Goal: Task Accomplishment & Management: Use online tool/utility

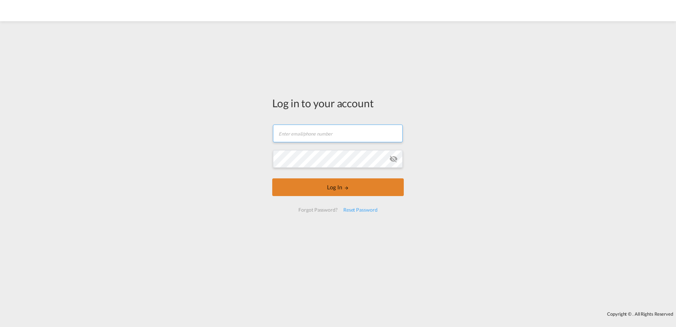
type input "[EMAIL_ADDRESS][DOMAIN_NAME]"
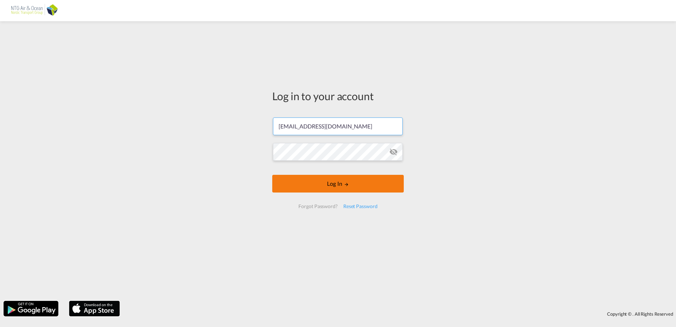
click at [359, 186] on button "Log In" at bounding box center [338, 184] width 132 height 18
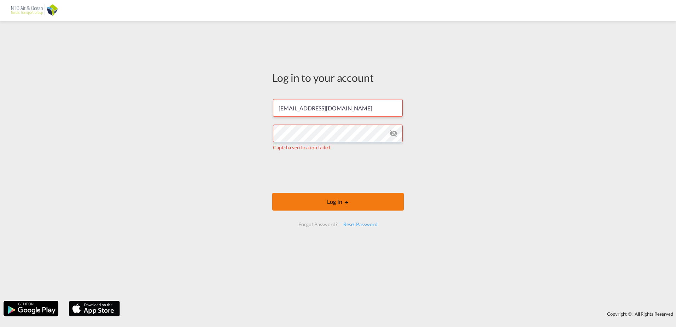
click at [294, 201] on button "Log In" at bounding box center [338, 202] width 132 height 18
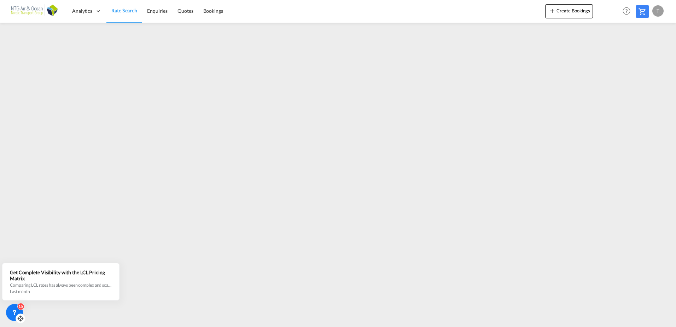
click at [19, 315] on icon at bounding box center [20, 318] width 7 height 7
click at [16, 306] on icon at bounding box center [18, 309] width 7 height 7
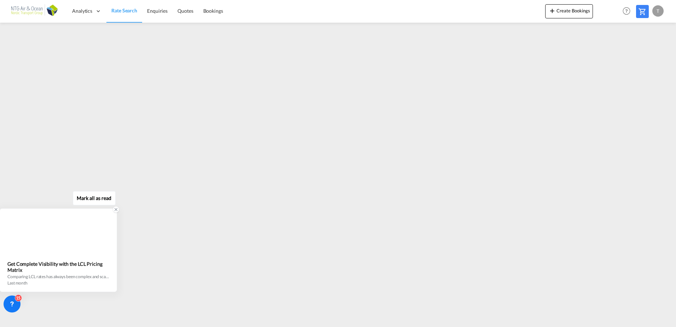
drag, startPoint x: 49, startPoint y: 277, endPoint x: 61, endPoint y: 262, distance: 18.8
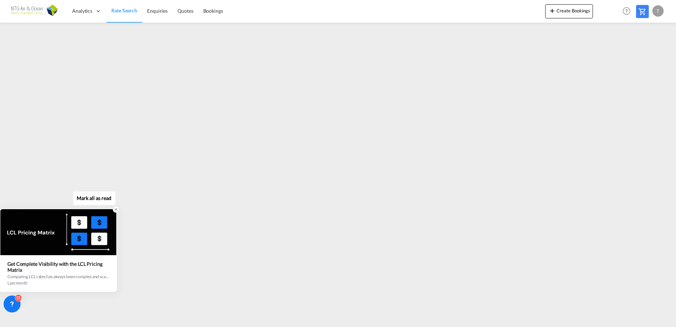
click at [61, 262] on div "Get Complete Visibility with the LCL Pricing Matrix Comparing LCL rates has alw…" at bounding box center [58, 273] width 102 height 25
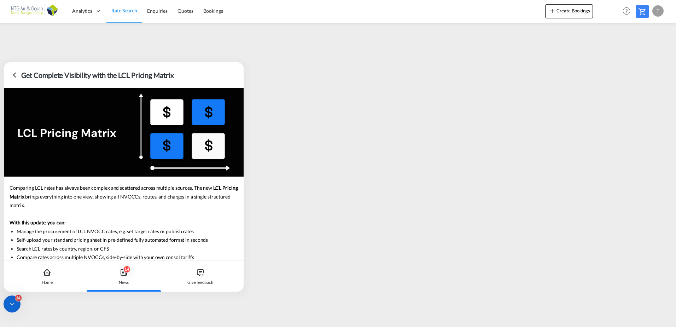
click at [15, 304] on icon at bounding box center [11, 303] width 7 height 7
